Goal: Find specific page/section: Find specific page/section

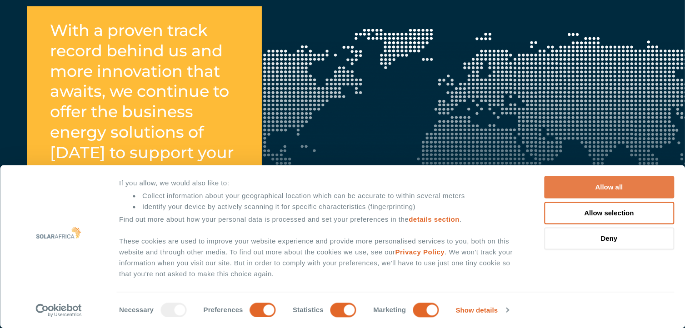
click at [620, 190] on button "Allow all" at bounding box center [609, 187] width 130 height 22
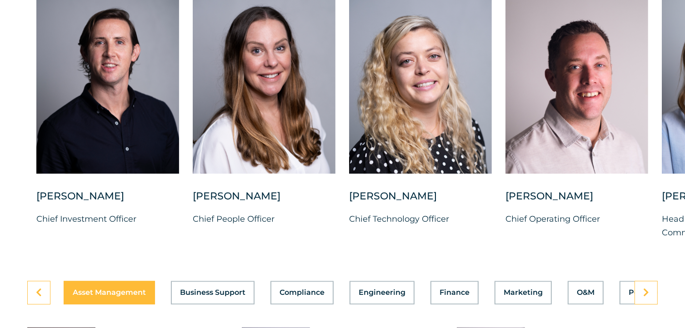
scroll to position [2364, 0]
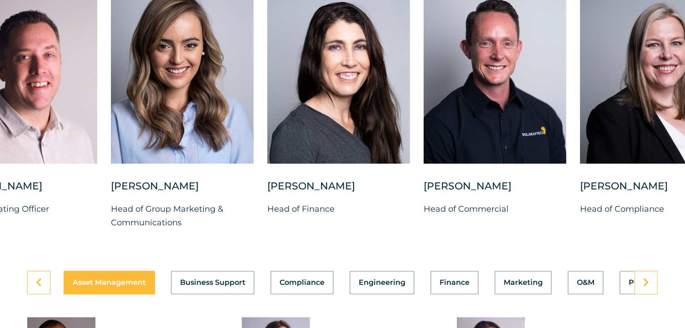
drag, startPoint x: 547, startPoint y: 225, endPoint x: -4, endPoint y: 217, distance: 551.0
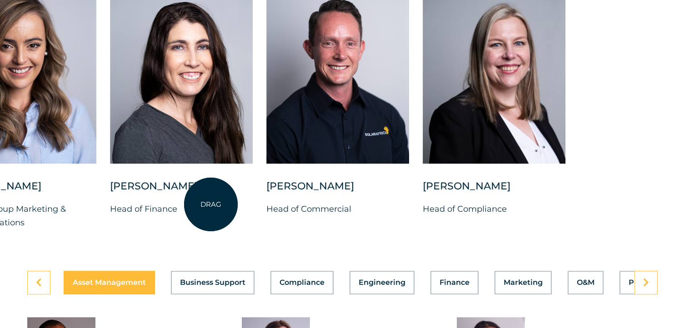
drag, startPoint x: 624, startPoint y: 222, endPoint x: 211, endPoint y: 205, distance: 413.6
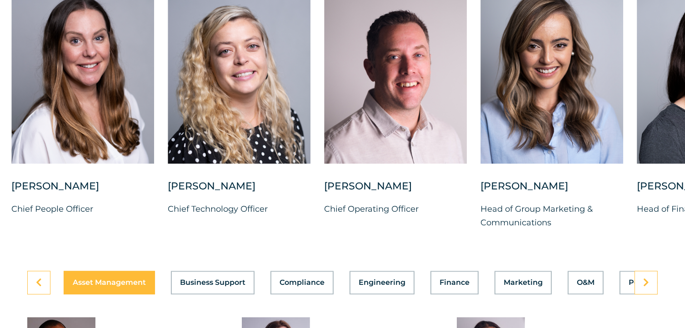
drag, startPoint x: 207, startPoint y: 208, endPoint x: 695, endPoint y: 243, distance: 488.6
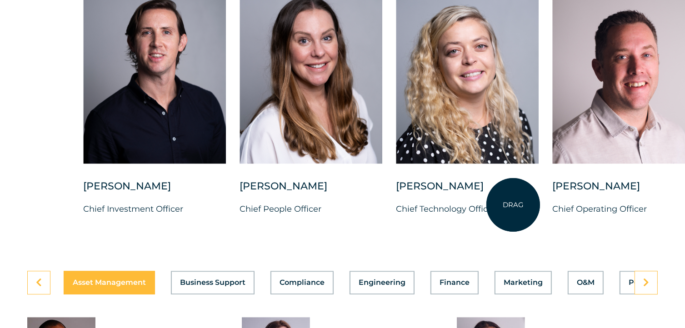
drag, startPoint x: 278, startPoint y: 195, endPoint x: 533, endPoint y: 210, distance: 255.4
click at [533, 210] on div "[PERSON_NAME] Chief Technology Officer" at bounding box center [467, 205] width 143 height 51
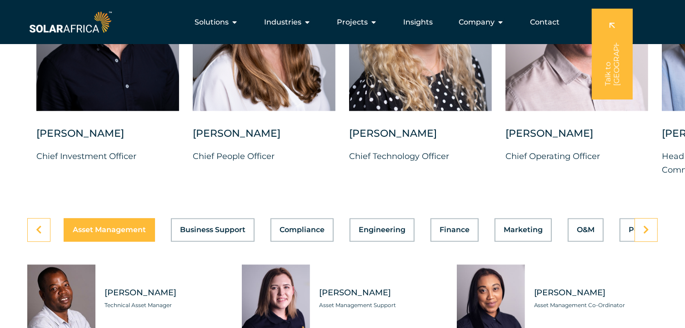
scroll to position [2409, 0]
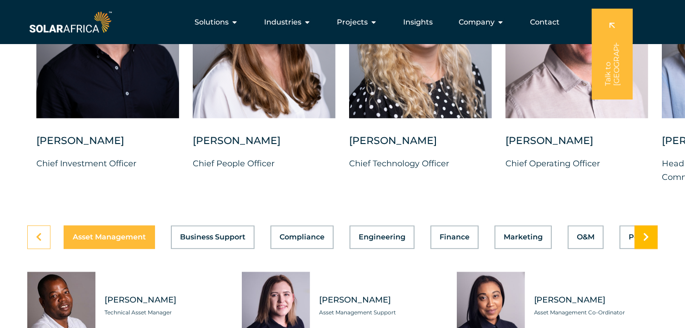
click at [648, 233] on icon at bounding box center [646, 237] width 6 height 9
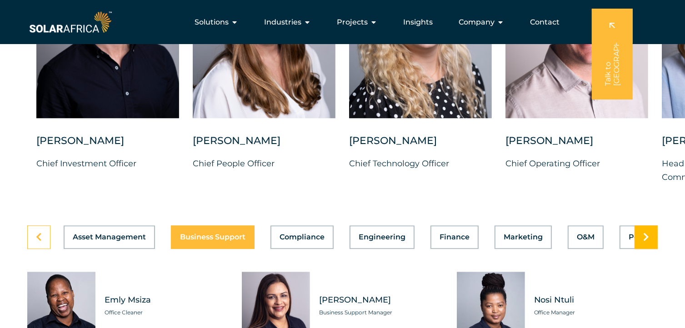
click at [648, 233] on icon at bounding box center [646, 237] width 6 height 9
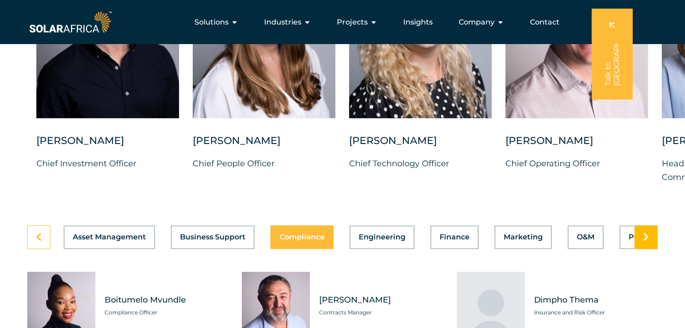
click at [648, 233] on icon at bounding box center [646, 237] width 6 height 9
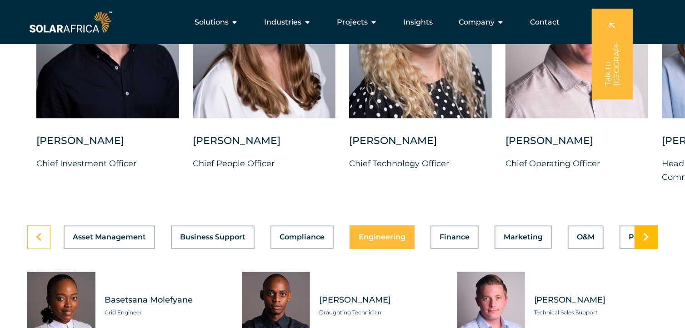
click at [648, 233] on icon at bounding box center [646, 237] width 6 height 9
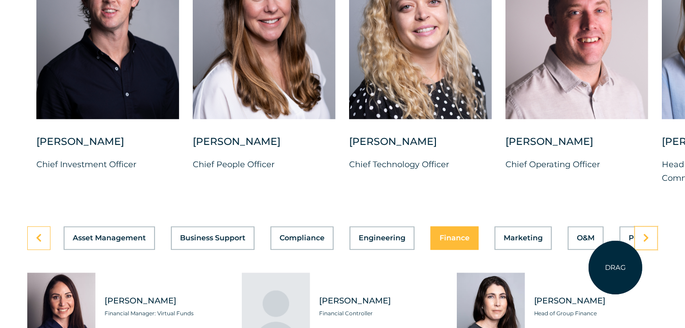
scroll to position [2455, 0]
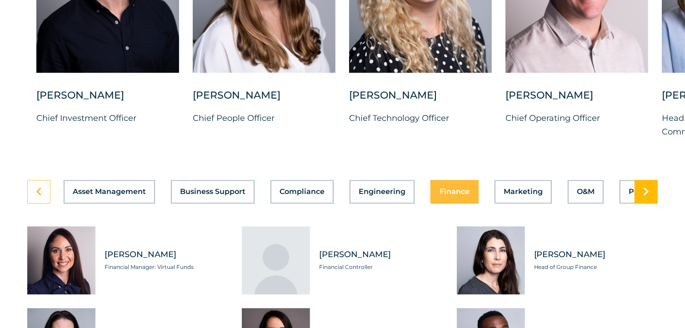
click at [644, 187] on icon at bounding box center [646, 191] width 6 height 9
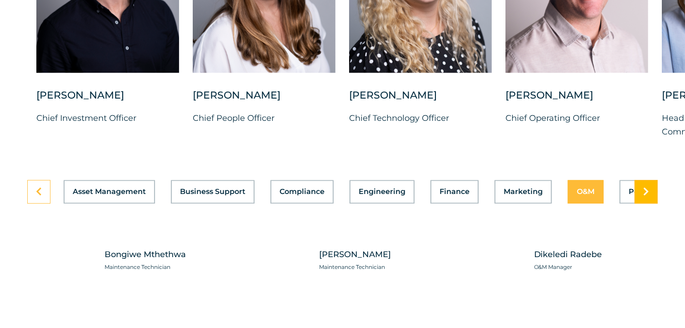
click at [644, 187] on icon at bounding box center [646, 191] width 6 height 9
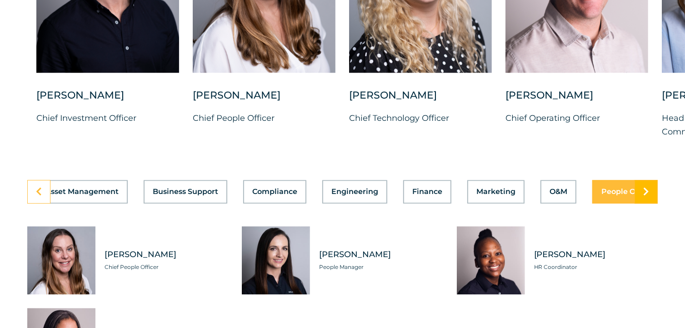
click at [644, 187] on icon at bounding box center [646, 191] width 6 height 9
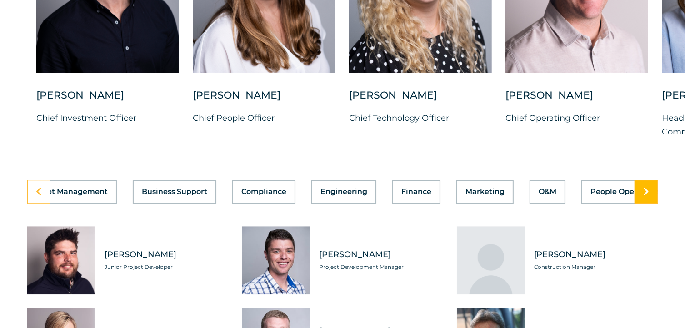
click at [644, 187] on icon at bounding box center [646, 191] width 6 height 9
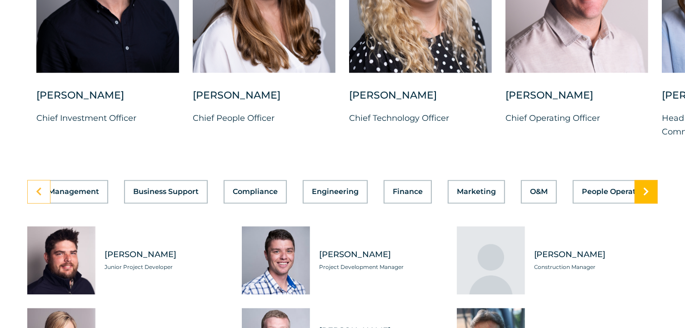
click at [644, 187] on icon at bounding box center [646, 191] width 6 height 9
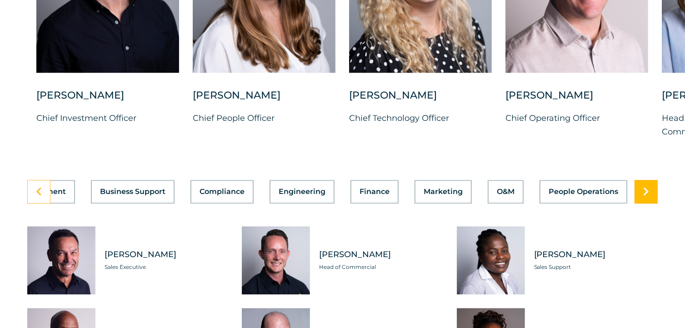
click at [644, 187] on icon at bounding box center [646, 191] width 6 height 9
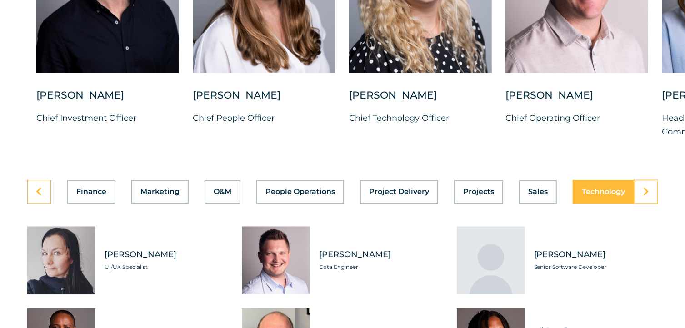
scroll to position [0, 369]
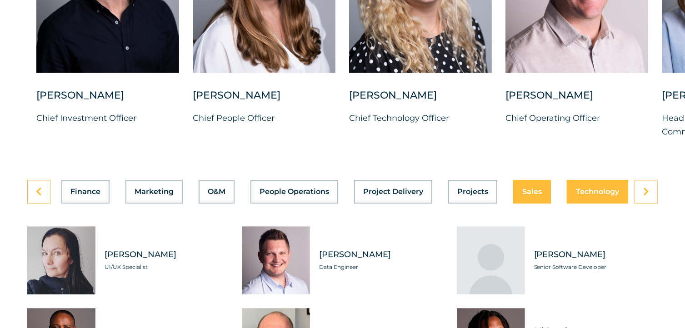
click at [522, 188] on span "Sales" at bounding box center [532, 191] width 20 height 7
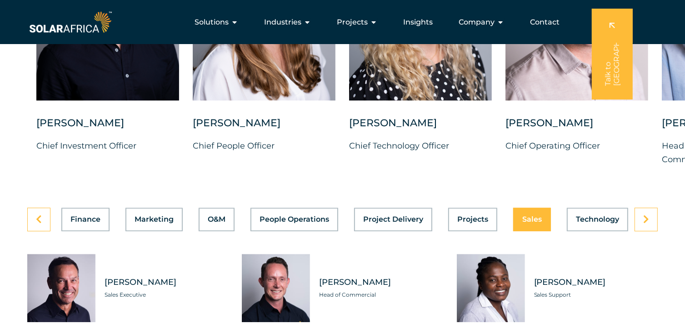
scroll to position [2364, 0]
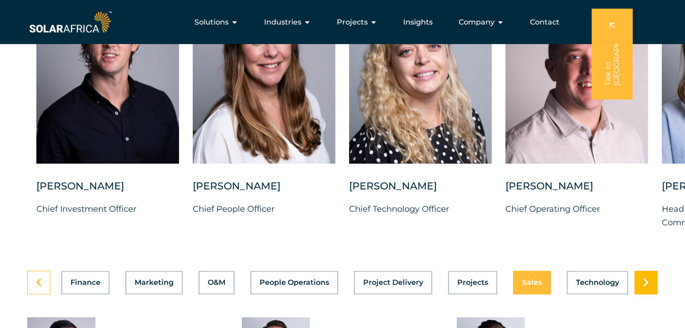
click at [642, 272] on link at bounding box center [646, 283] width 23 height 24
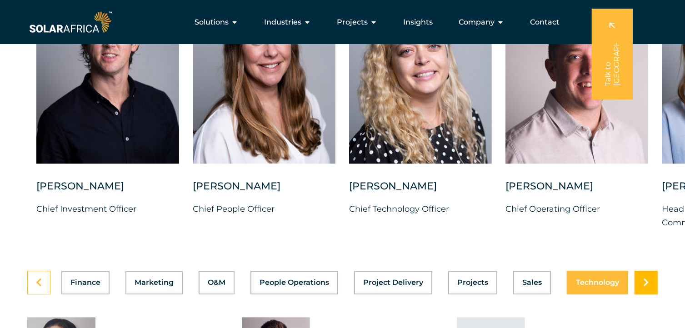
scroll to position [0, 369]
click at [642, 272] on link at bounding box center [646, 283] width 23 height 24
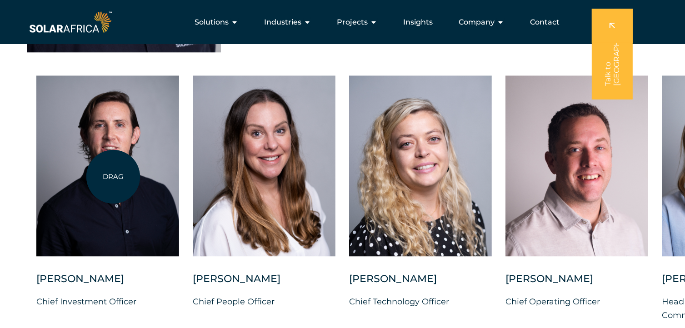
scroll to position [2227, 0]
